Goal: Navigation & Orientation: Find specific page/section

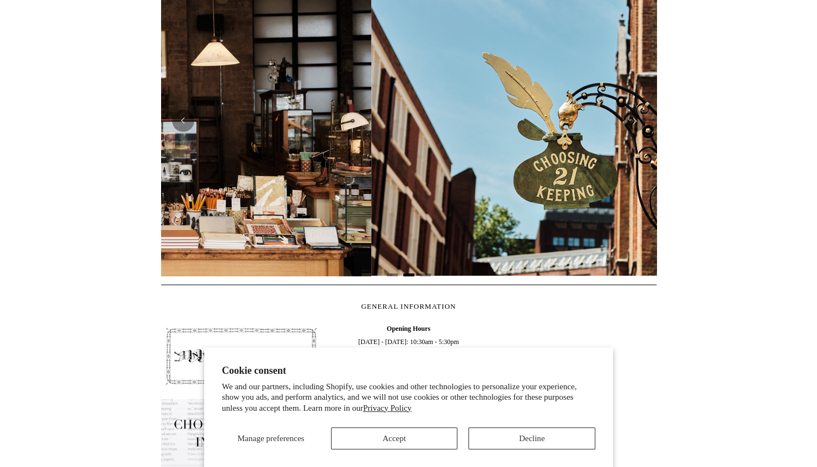
scroll to position [0, 496]
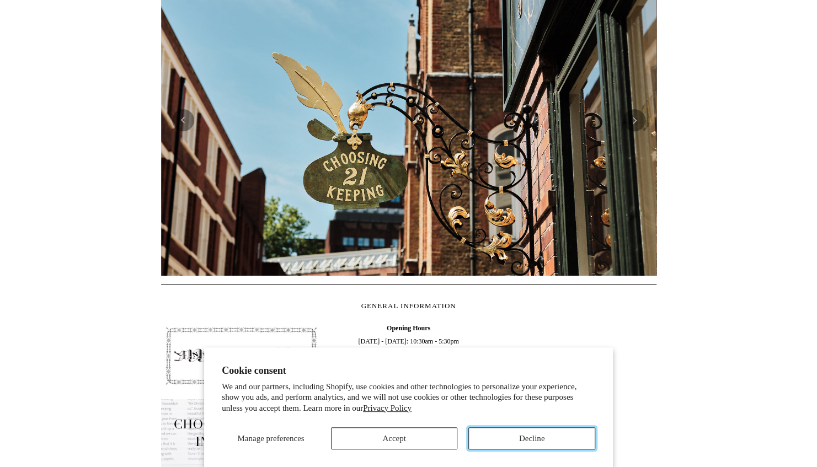
click at [539, 436] on button "Decline" at bounding box center [532, 439] width 127 height 22
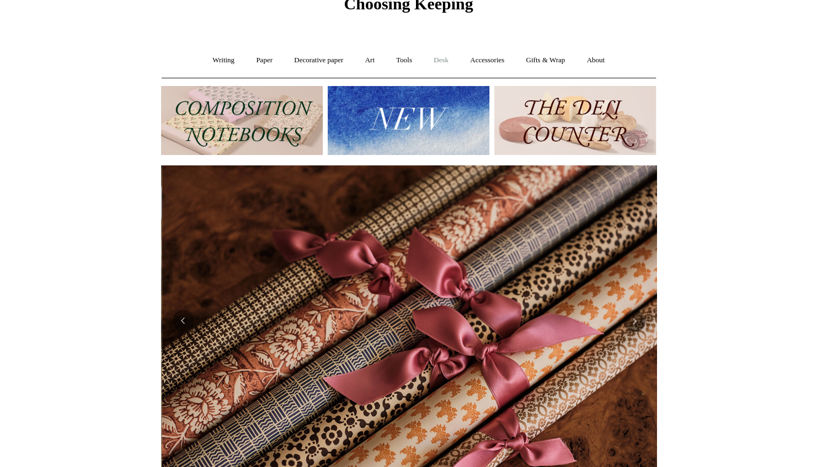
scroll to position [0, 991]
click at [444, 58] on link "Desk +" at bounding box center [441, 60] width 35 height 29
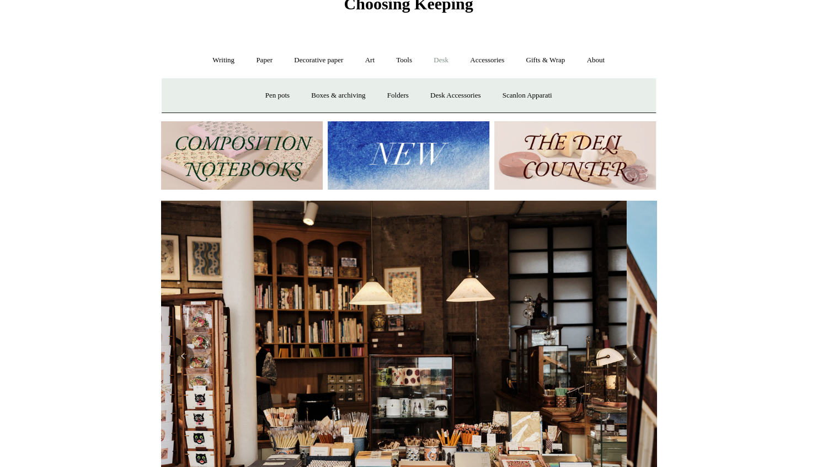
scroll to position [0, 0]
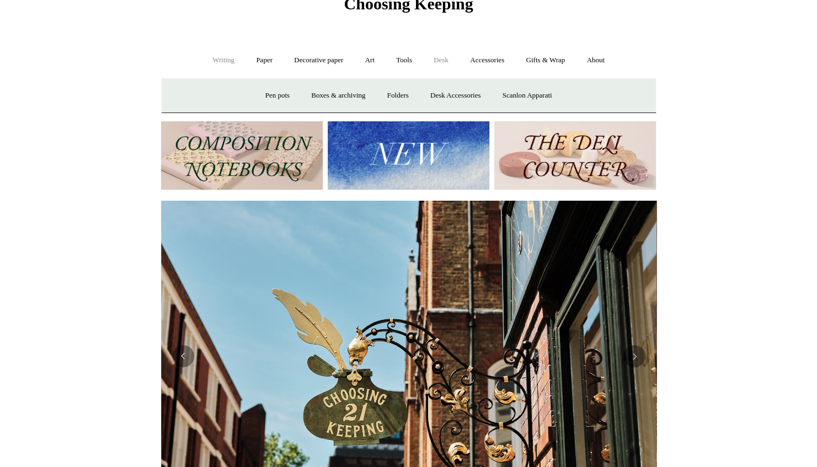
click at [214, 60] on link "Writing +" at bounding box center [224, 60] width 42 height 29
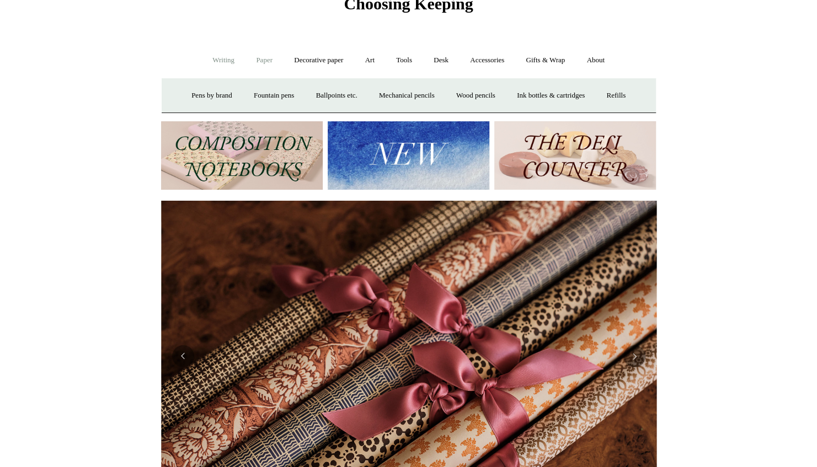
click at [269, 59] on link "Paper +" at bounding box center [264, 60] width 36 height 29
click at [311, 92] on link "📆 Dated Diaries 📆" at bounding box center [321, 95] width 81 height 29
